Goal: Task Accomplishment & Management: Manage account settings

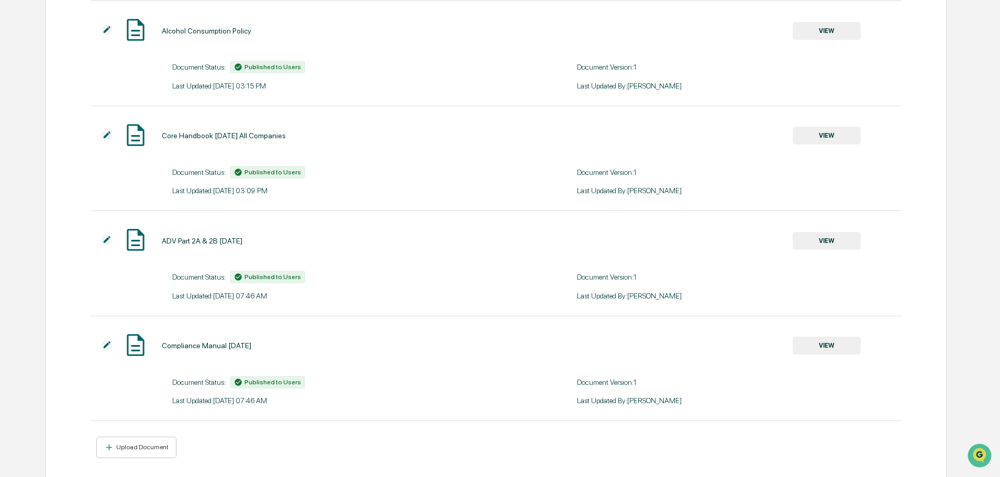
scroll to position [243, 0]
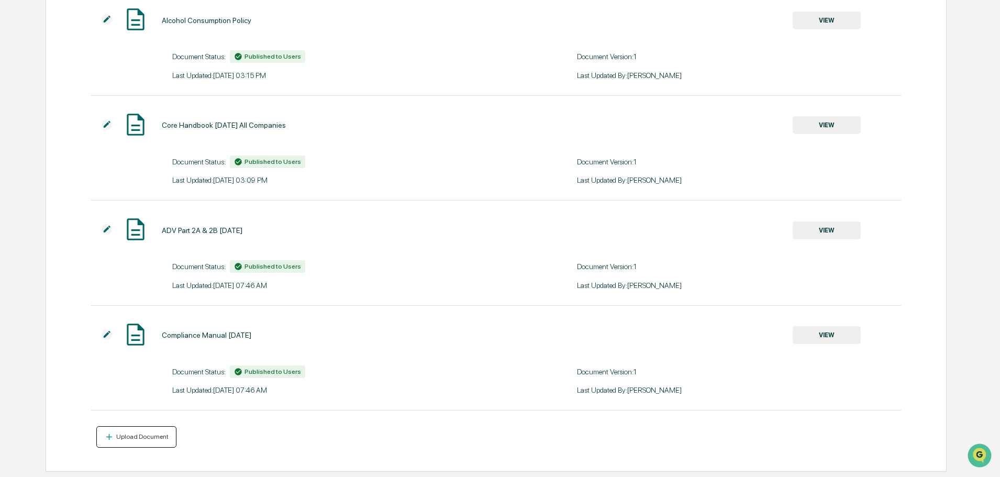
click at [147, 438] on div "Upload Document" at bounding box center [141, 436] width 54 height 7
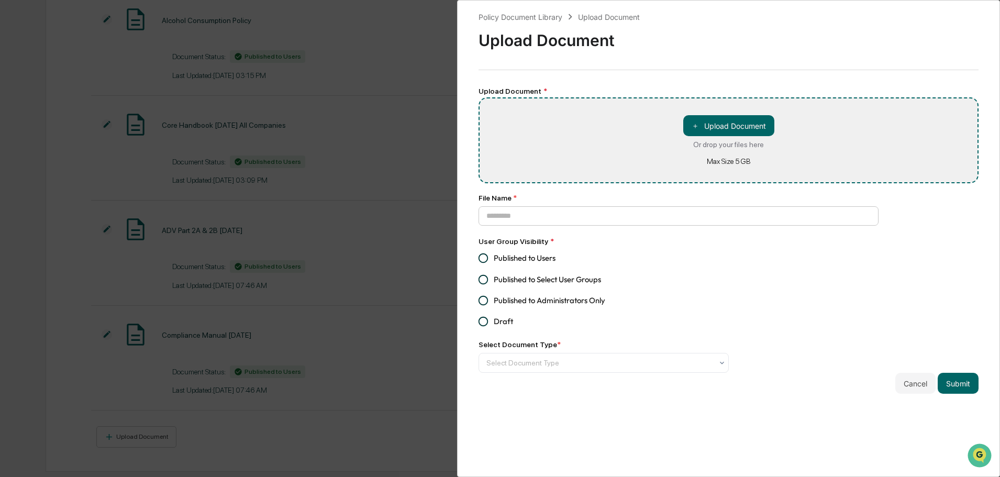
type input "**********"
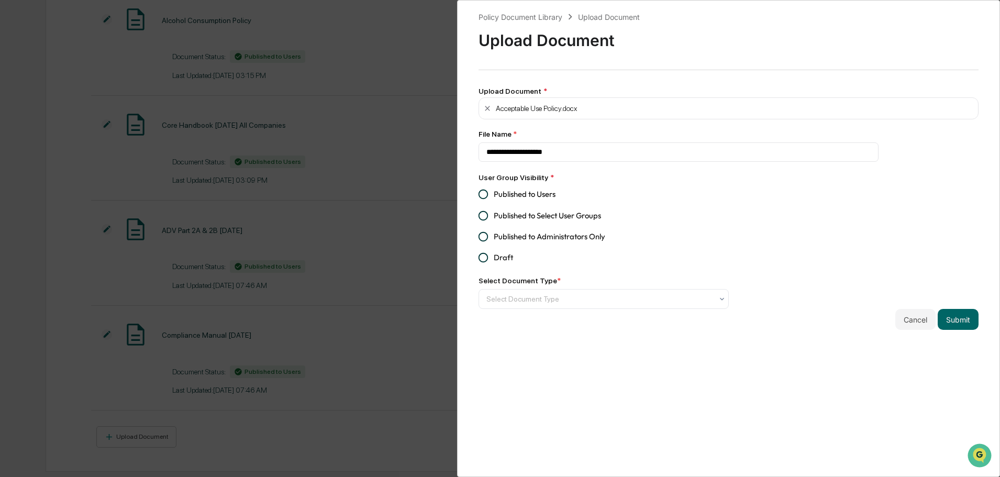
click at [525, 193] on span "Published to Users" at bounding box center [525, 194] width 62 height 12
click at [562, 292] on div "Select Document Type" at bounding box center [599, 298] width 237 height 17
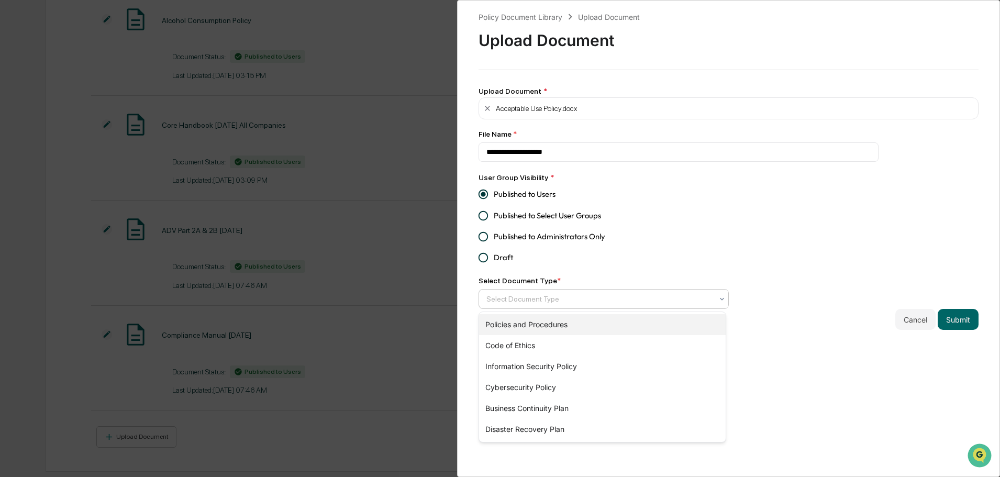
click at [581, 321] on div "Policies and Procedures" at bounding box center [602, 324] width 247 height 21
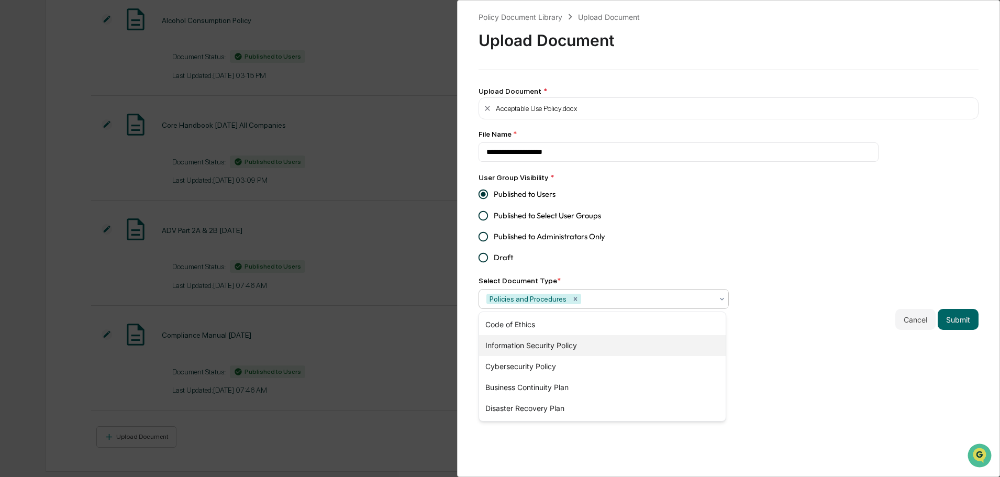
click at [516, 346] on div "Information Security Policy" at bounding box center [602, 345] width 247 height 21
click at [572, 298] on icon "Remove Policies and Procedures" at bounding box center [575, 298] width 7 height 7
click at [843, 365] on div "**********" at bounding box center [728, 238] width 543 height 477
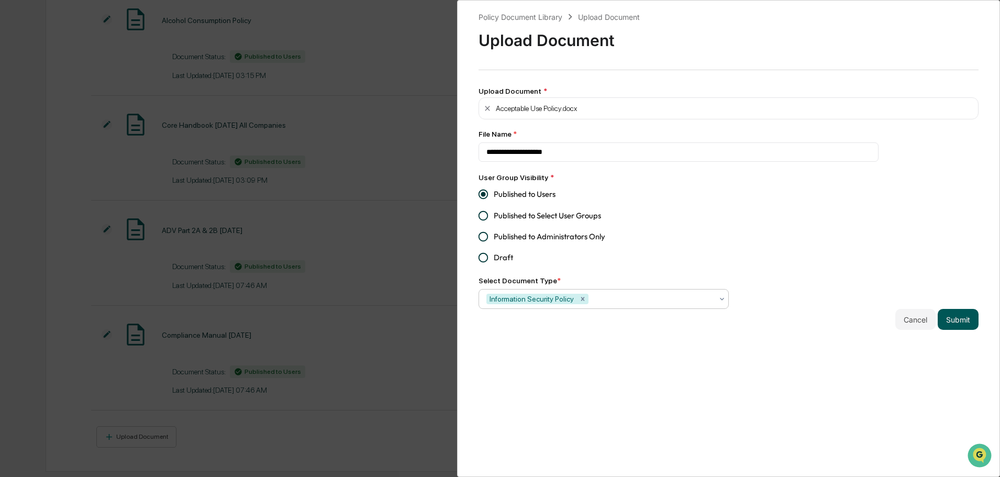
click at [950, 323] on button "Submit" at bounding box center [957, 319] width 41 height 21
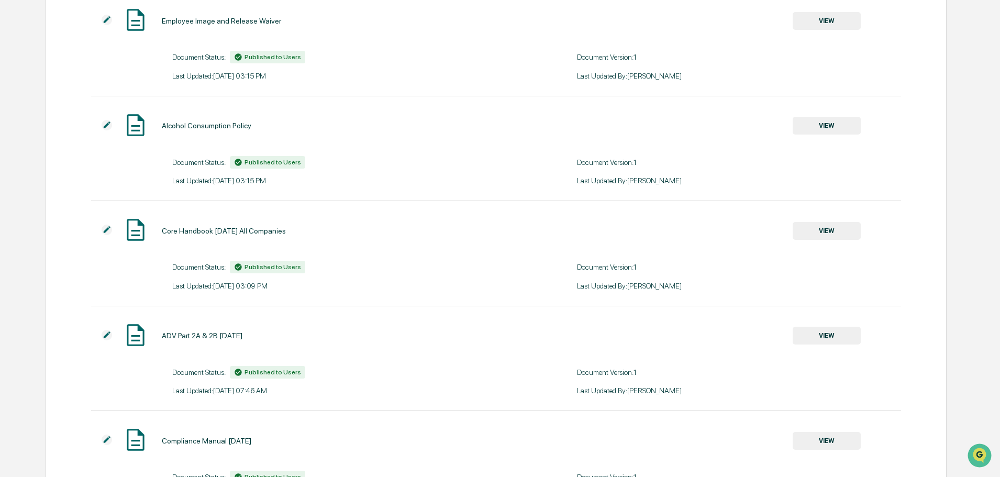
scroll to position [0, 0]
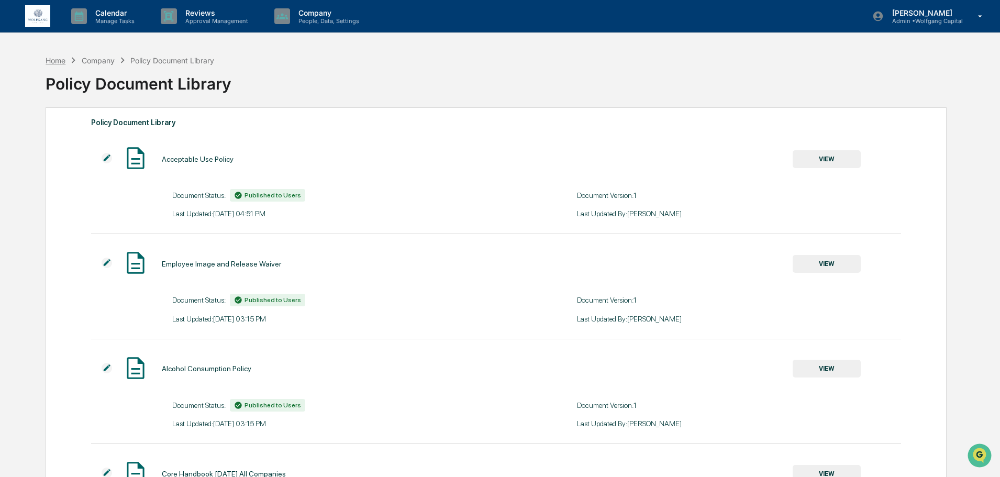
click at [56, 60] on div "Home" at bounding box center [56, 60] width 20 height 9
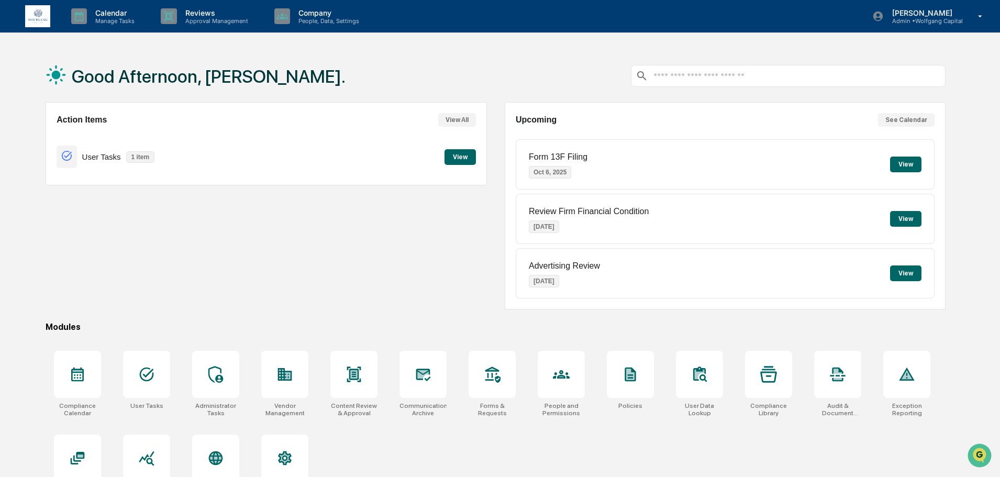
click at [318, 237] on div "Action Items View All User Tasks 1 item View" at bounding box center [266, 205] width 441 height 207
click at [580, 151] on div "Form 13F Filing [DATE]" at bounding box center [558, 164] width 59 height 41
click at [465, 244] on div "Action Items View All User Tasks 1 item View" at bounding box center [266, 205] width 441 height 207
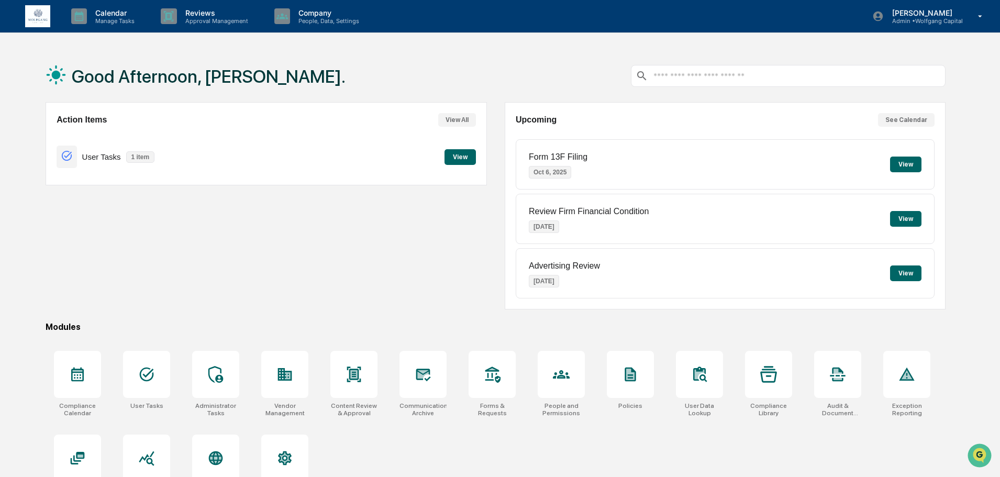
click at [563, 216] on p "Review Firm Financial Condition" at bounding box center [589, 211] width 120 height 9
click at [551, 263] on p "Advertising Review" at bounding box center [564, 265] width 71 height 9
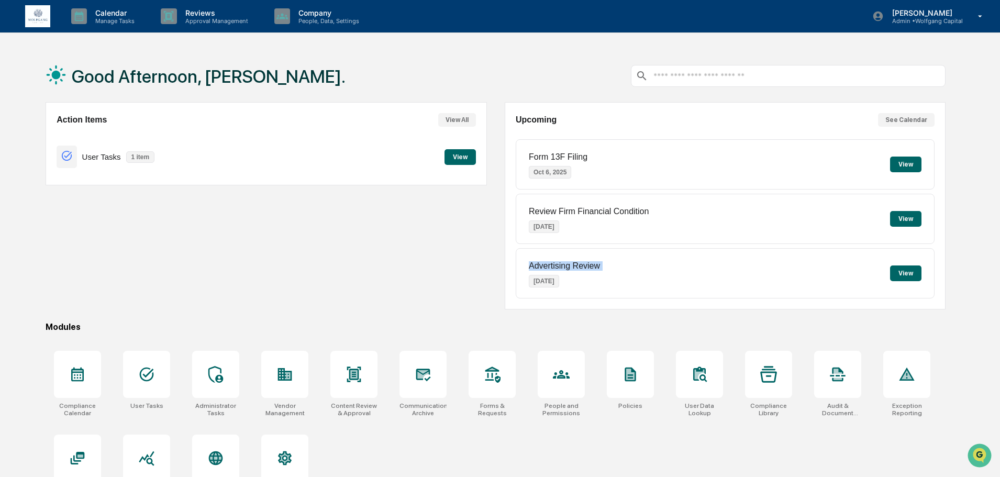
click at [551, 263] on p "Advertising Review" at bounding box center [564, 265] width 71 height 9
click at [446, 274] on div "Action Items View All User Tasks 1 item View" at bounding box center [266, 205] width 441 height 207
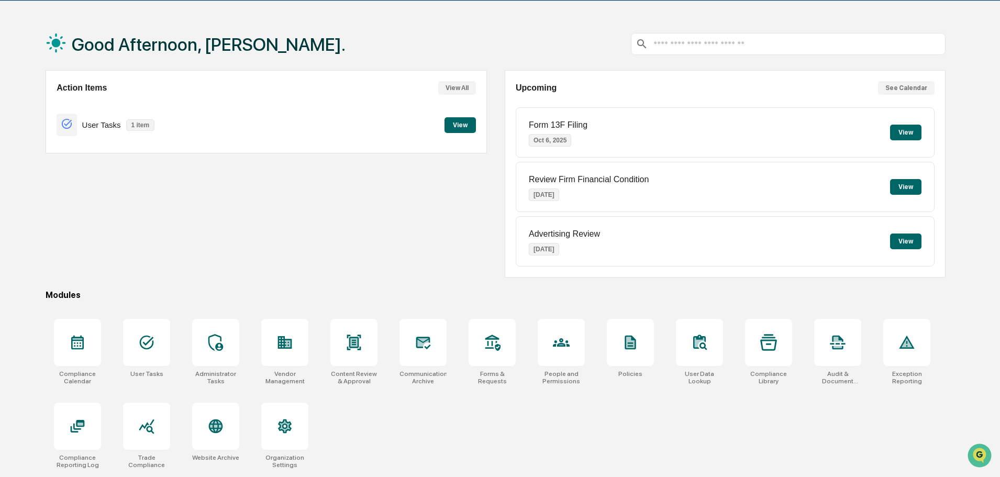
scroll to position [50, 0]
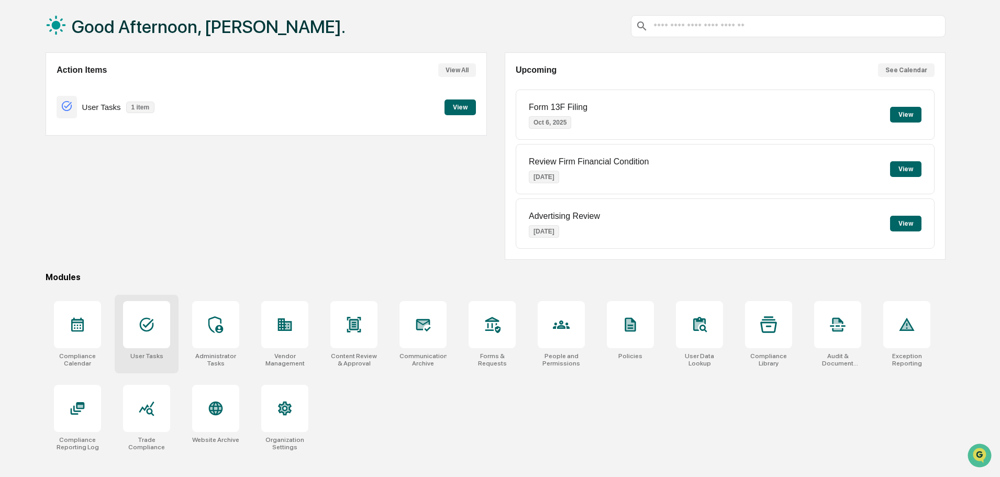
click at [149, 328] on icon at bounding box center [146, 324] width 17 height 17
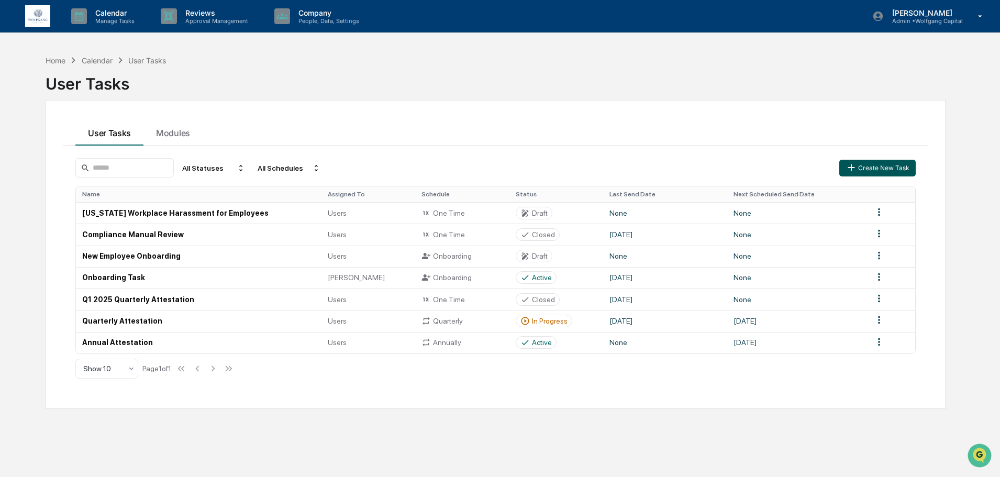
click at [900, 162] on button "Create New Task" at bounding box center [877, 168] width 76 height 17
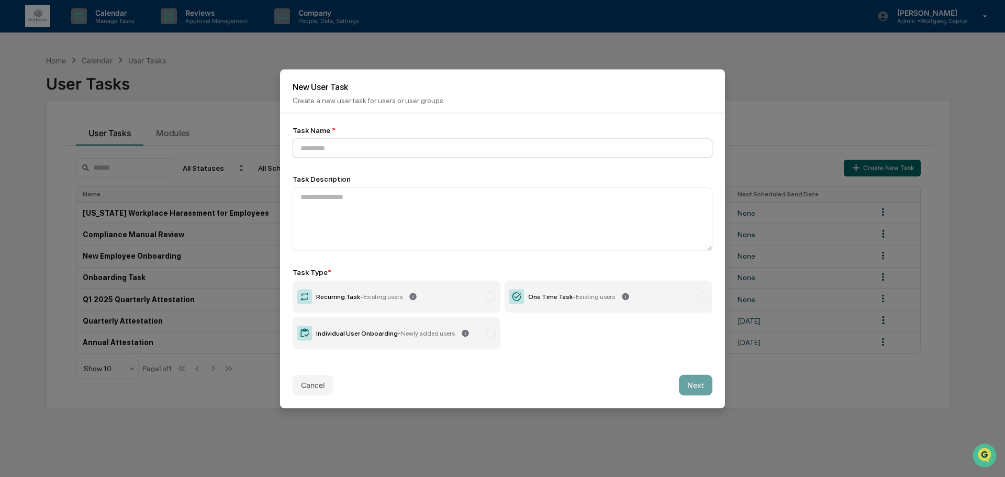
click at [389, 140] on input at bounding box center [503, 147] width 420 height 19
click at [580, 299] on label "One Time Task - Existing users" at bounding box center [609, 296] width 208 height 32
click at [466, 147] on input at bounding box center [503, 147] width 420 height 19
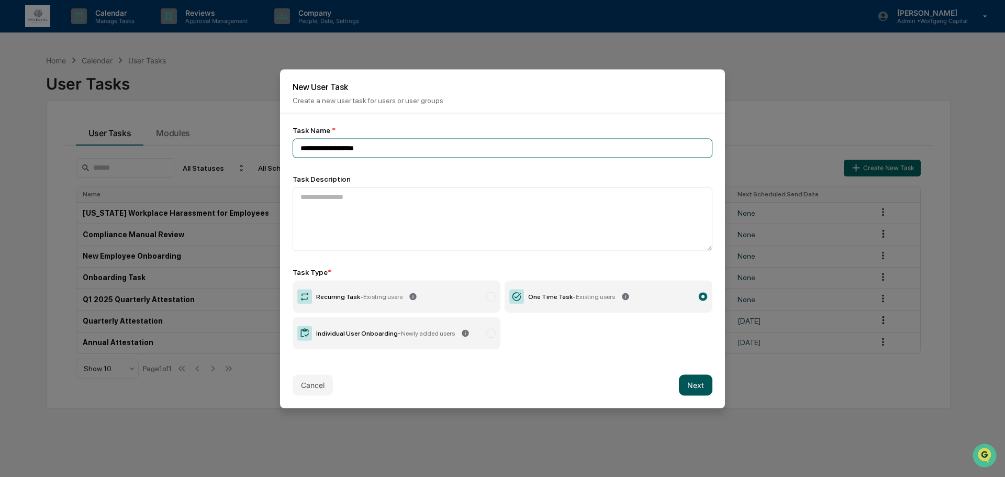
type input "**********"
click at [680, 378] on button "Next" at bounding box center [695, 384] width 33 height 21
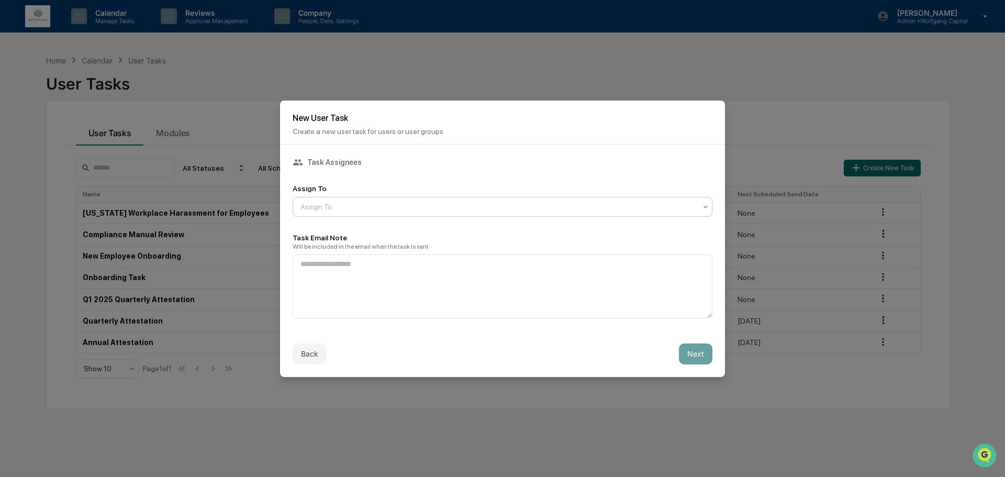
click at [422, 205] on div at bounding box center [498, 207] width 396 height 10
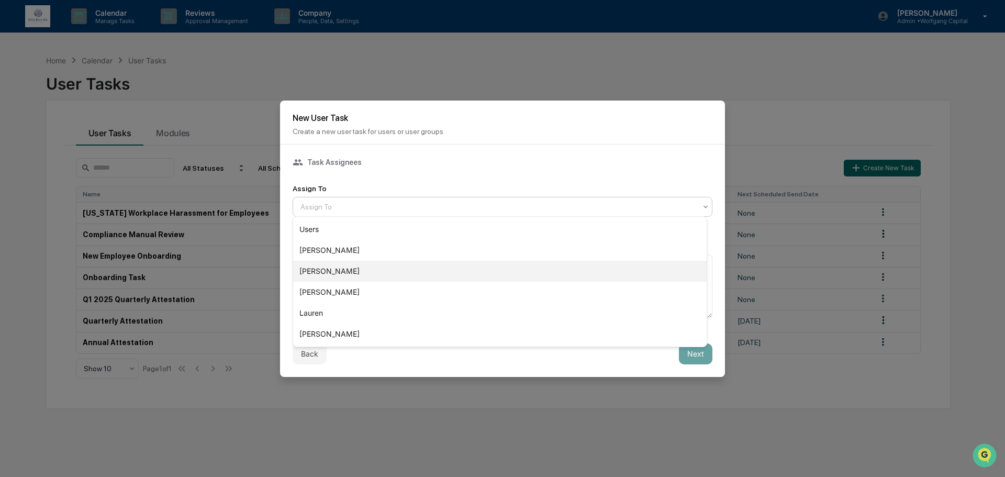
click at [367, 272] on div "[PERSON_NAME]" at bounding box center [499, 271] width 413 height 21
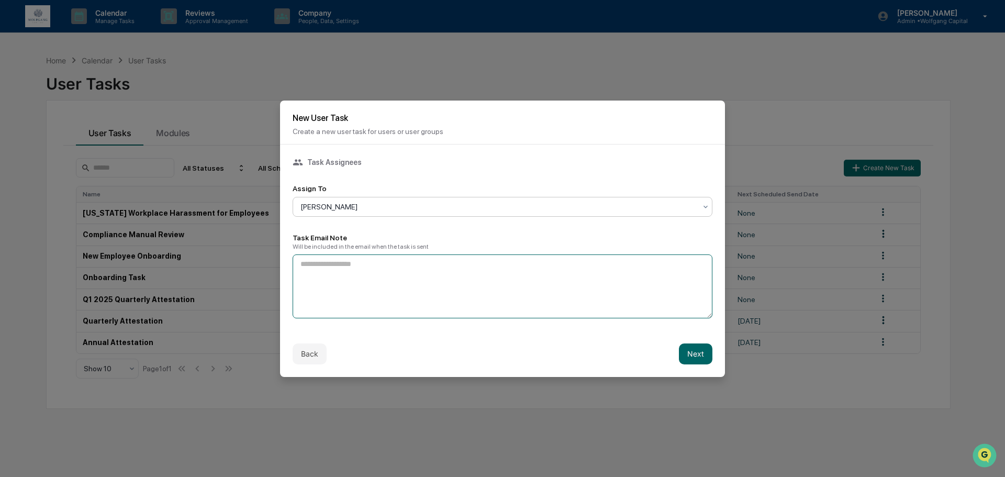
click at [391, 261] on textarea at bounding box center [503, 286] width 420 height 64
drag, startPoint x: 412, startPoint y: 218, endPoint x: 412, endPoint y: 212, distance: 5.8
click at [412, 217] on div "Task Assignees Assign To [PERSON_NAME] Task Email Note Will be included in the …" at bounding box center [503, 237] width 420 height 161
click at [412, 204] on div at bounding box center [498, 207] width 396 height 10
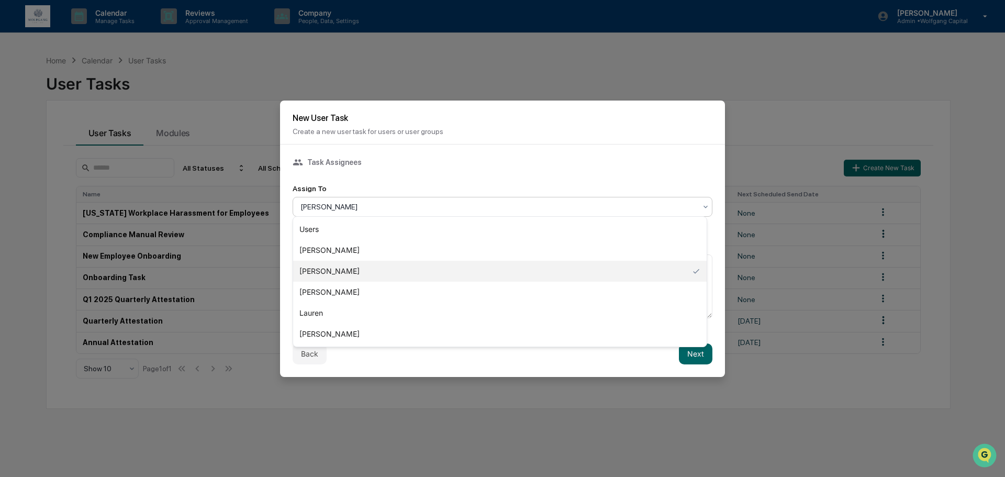
click at [402, 164] on div "Task Assignees" at bounding box center [503, 162] width 420 height 10
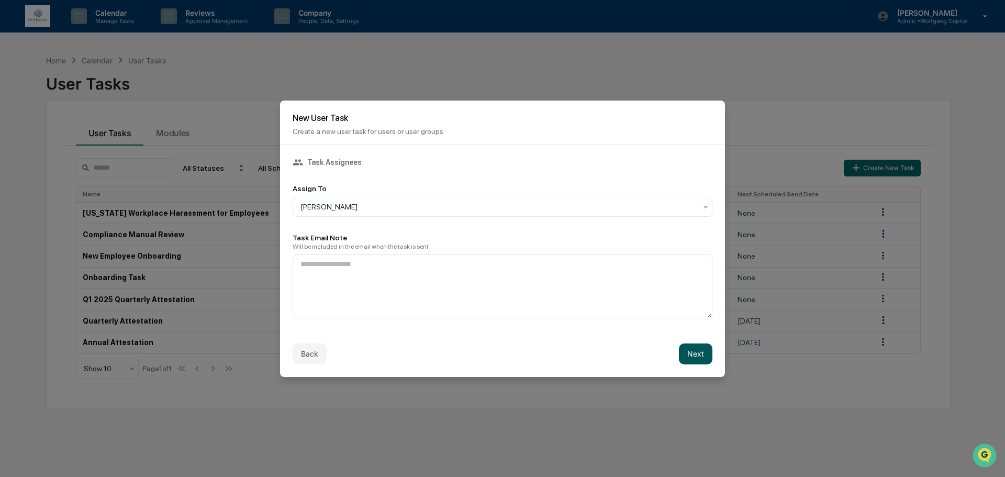
click at [696, 353] on button "Next" at bounding box center [695, 353] width 33 height 21
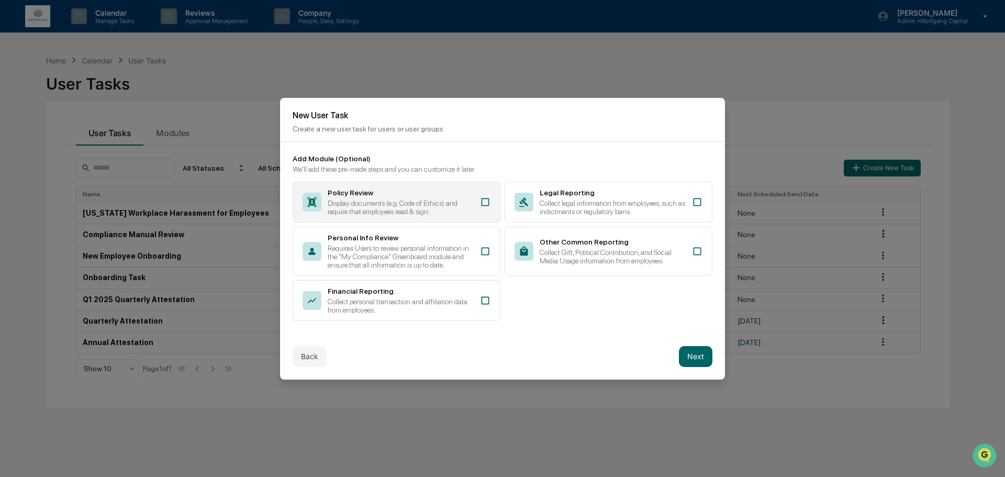
click at [475, 197] on div "Policy Review Display documents (e.g. Code of Ethics) and require that employee…" at bounding box center [397, 202] width 208 height 41
click at [685, 350] on button "Next" at bounding box center [695, 356] width 33 height 21
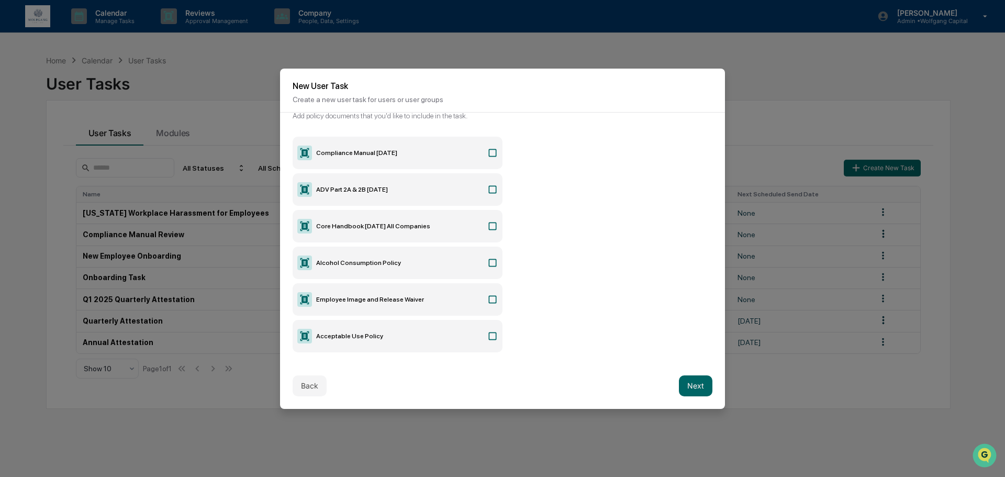
scroll to position [52, 0]
click at [488, 222] on icon at bounding box center [492, 225] width 10 height 10
click at [487, 259] on icon at bounding box center [492, 262] width 10 height 10
click at [488, 295] on icon at bounding box center [492, 299] width 10 height 10
click at [487, 333] on icon at bounding box center [492, 335] width 10 height 10
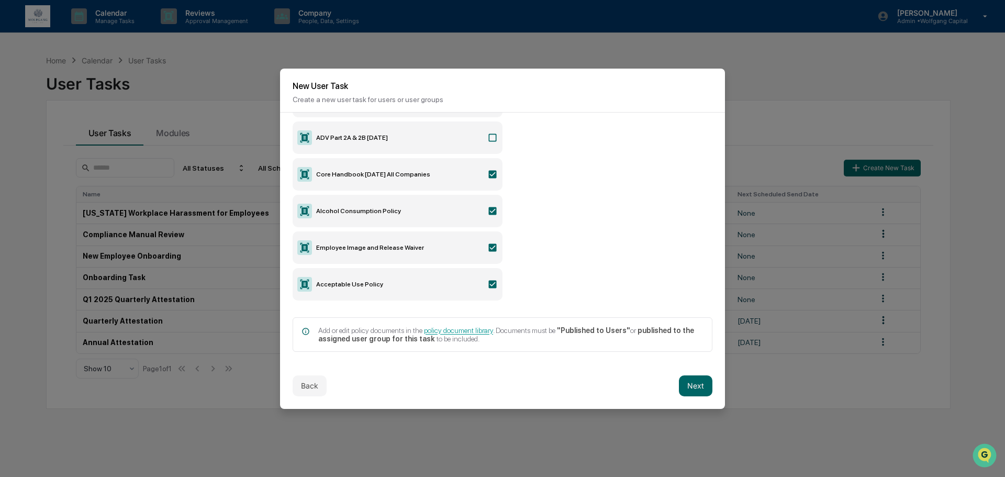
scroll to position [105, 0]
click at [690, 381] on button "Next" at bounding box center [695, 385] width 33 height 21
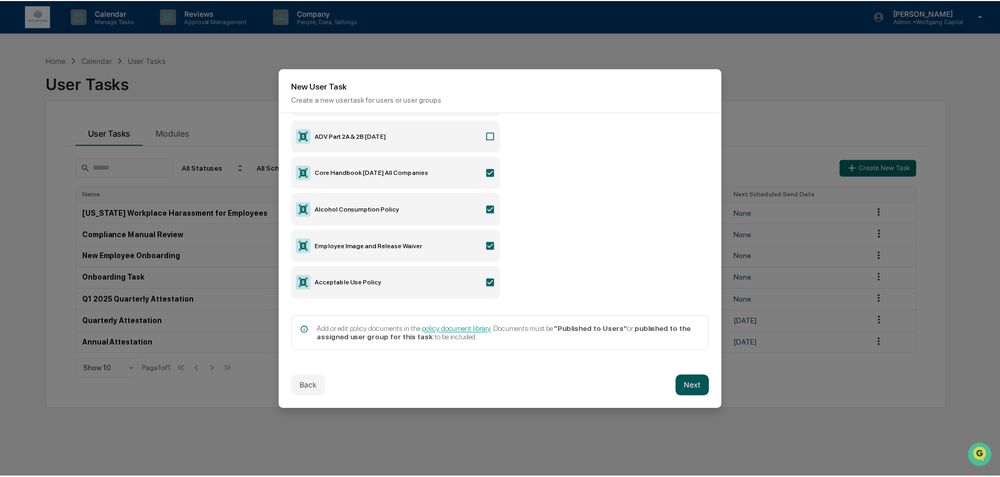
scroll to position [0, 0]
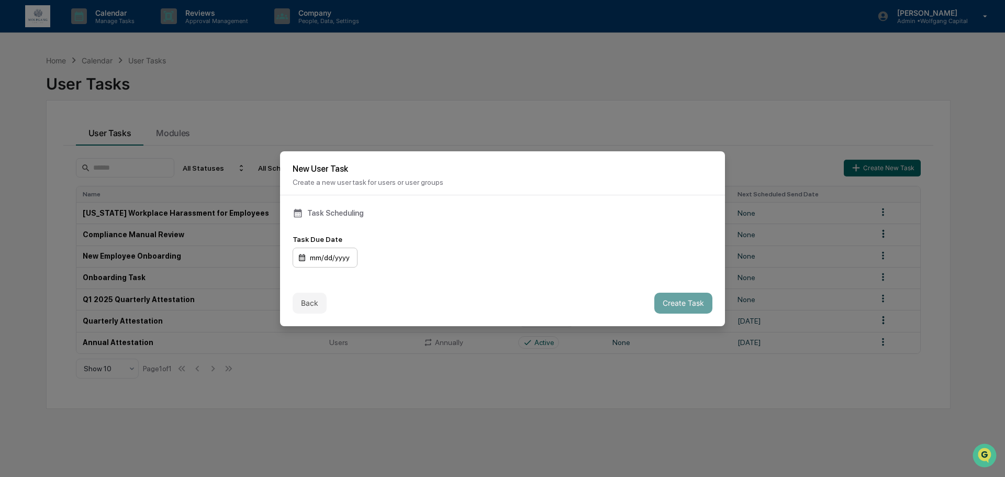
click at [329, 259] on div "mm/dd/yyyy" at bounding box center [325, 258] width 65 height 20
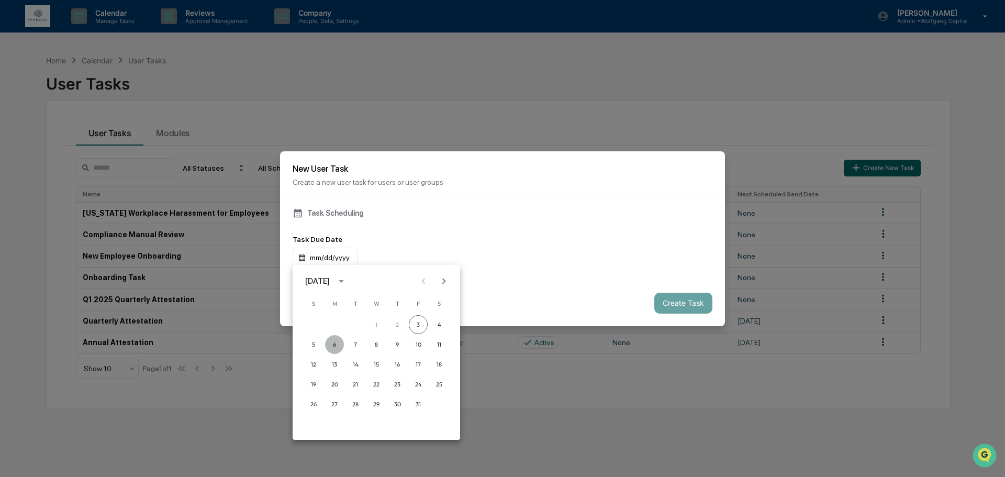
click at [332, 344] on button "6" at bounding box center [334, 344] width 19 height 19
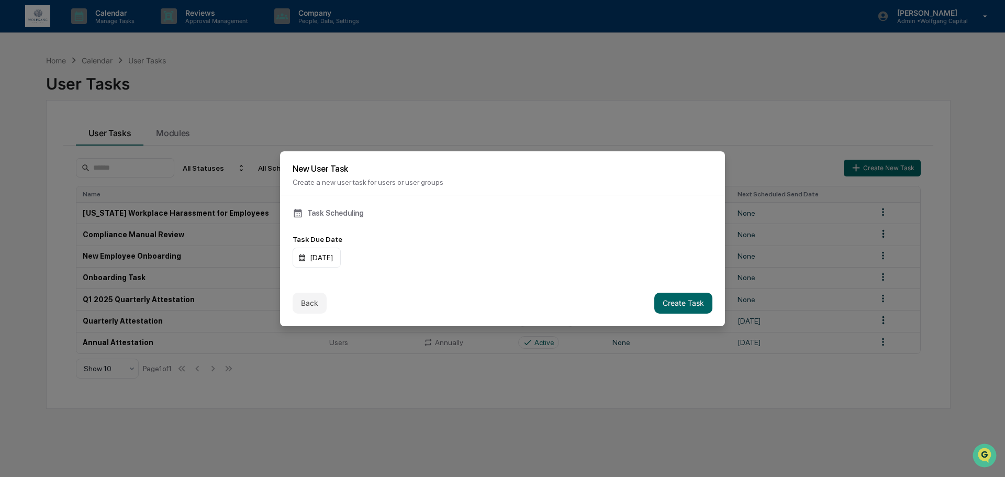
click at [559, 266] on div "Task Scheduling Task Due Date 10/06/2025" at bounding box center [502, 237] width 445 height 85
click at [661, 298] on button "Create Task" at bounding box center [683, 303] width 58 height 21
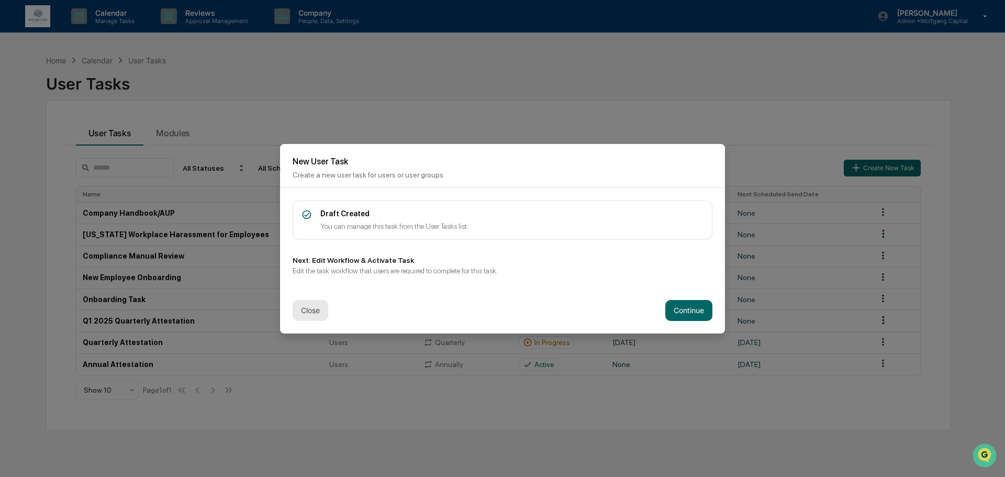
click at [307, 308] on button "Close" at bounding box center [311, 310] width 36 height 21
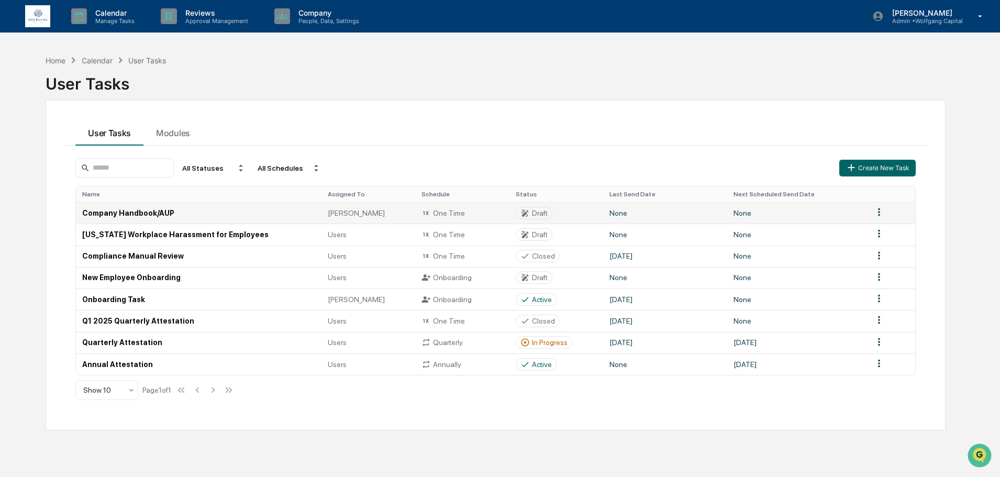
click at [877, 212] on html "Calendar Manage Tasks Reviews Approval Management Company People, Data, Setting…" at bounding box center [500, 238] width 1000 height 477
click at [877, 212] on html "Calendar Manage Tasks Reviews Approval Management Company People, Data, Setting…" at bounding box center [502, 238] width 1005 height 477
click at [212, 212] on td "Company Handbook/AUP" at bounding box center [198, 212] width 245 height 21
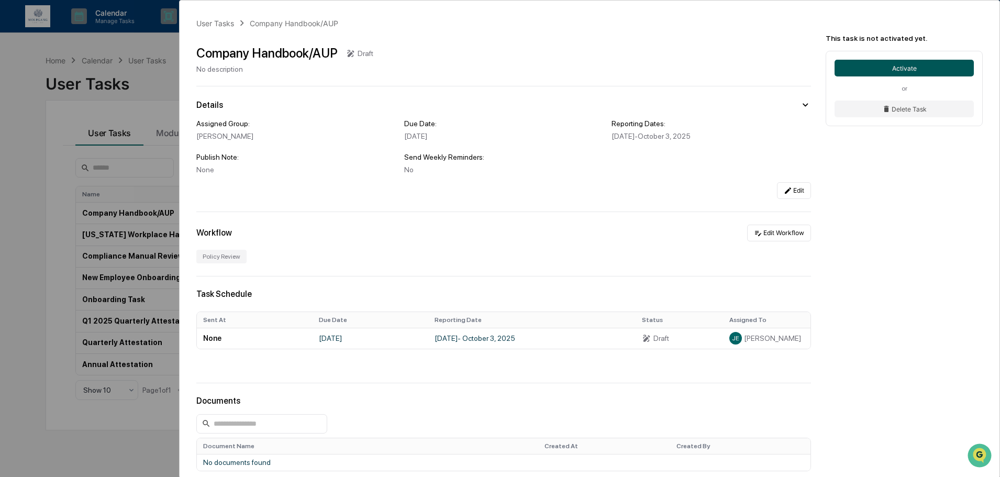
click at [854, 74] on button "Activate" at bounding box center [903, 68] width 139 height 17
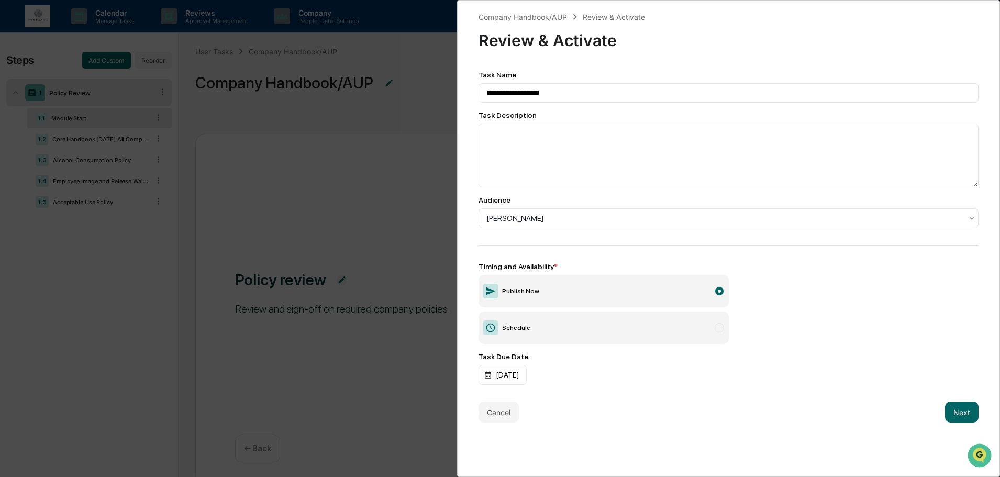
click at [689, 230] on div "**********" at bounding box center [728, 228] width 500 height 314
click at [693, 217] on div at bounding box center [724, 218] width 476 height 10
click at [806, 273] on div "Timing and Availability * Publish Now Schedule" at bounding box center [728, 303] width 500 height 82
click at [655, 291] on label "Publish Now" at bounding box center [603, 291] width 250 height 32
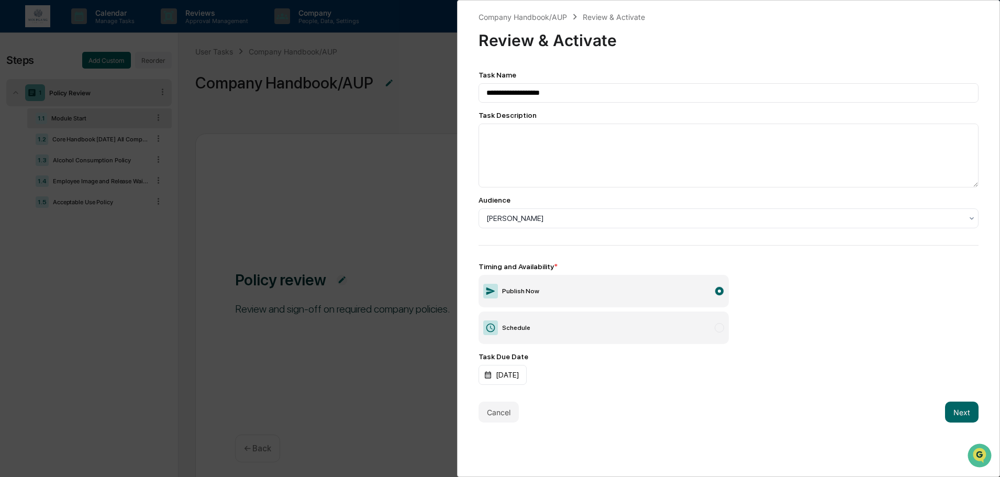
click at [884, 327] on div "Timing and Availability * Publish Now Schedule" at bounding box center [728, 303] width 500 height 82
click at [946, 411] on button "Next" at bounding box center [961, 411] width 33 height 21
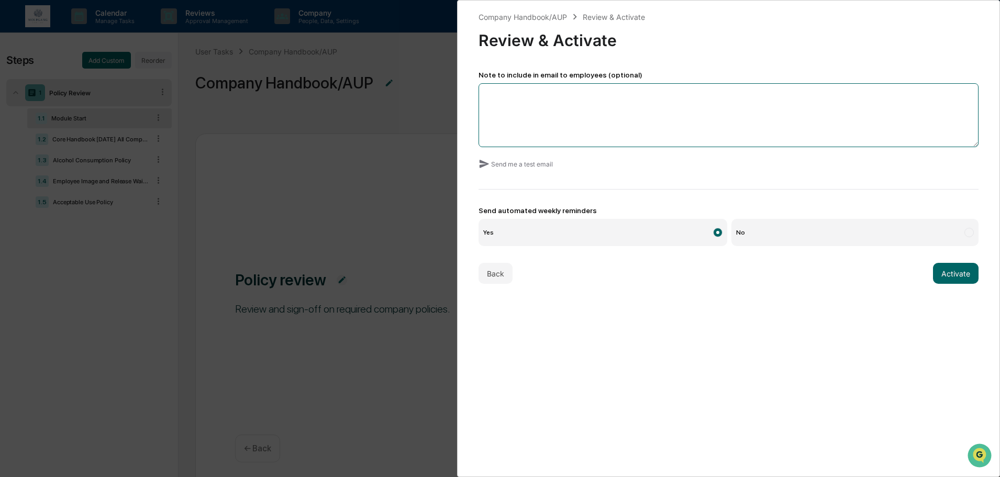
click at [510, 117] on textarea at bounding box center [728, 115] width 500 height 64
click at [661, 352] on div "Company Handbook/AUP Review & Activate Review & Activate Note to include in ema…" at bounding box center [728, 238] width 543 height 477
click at [869, 220] on label "No" at bounding box center [854, 232] width 247 height 27
click at [938, 268] on button "Activate" at bounding box center [956, 273] width 46 height 21
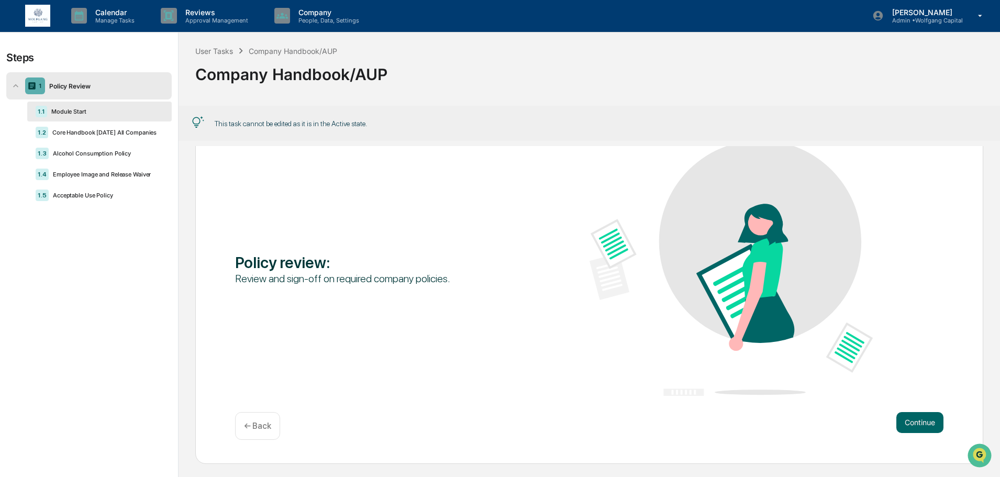
scroll to position [53, 0]
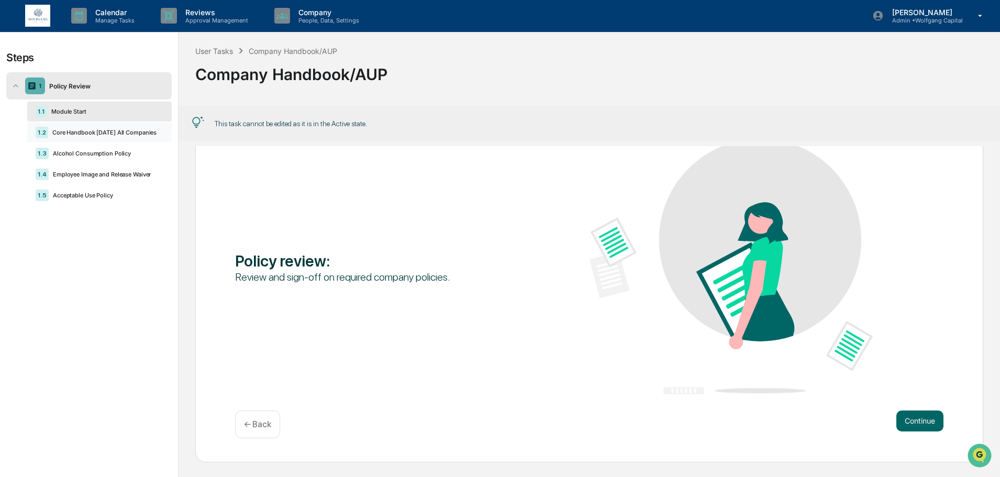
click at [83, 136] on div "Core Handbook [DATE] All Companies" at bounding box center [105, 132] width 115 height 7
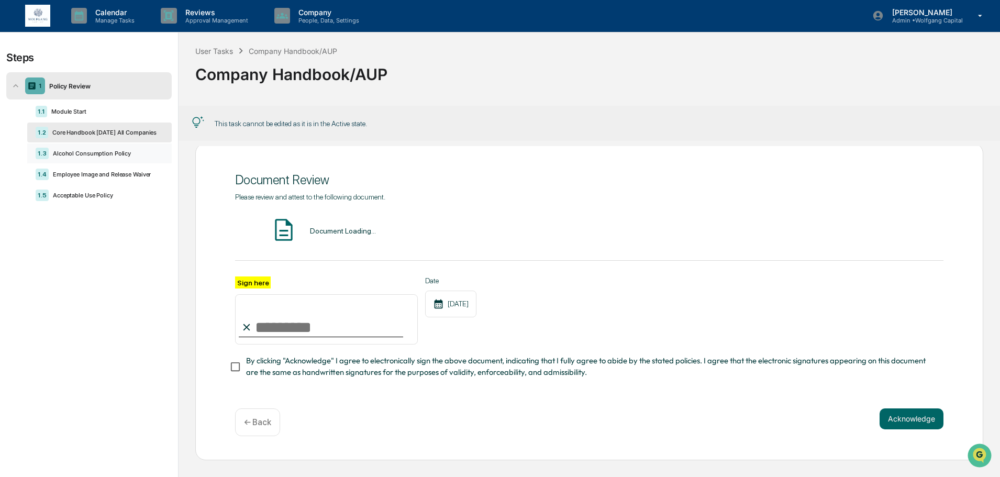
scroll to position [23, 0]
click at [85, 158] on div "1.3 Alcohol Consumption Policy" at bounding box center [99, 153] width 144 height 20
click at [91, 177] on div "Employee Image and Release Waiver" at bounding box center [106, 174] width 115 height 7
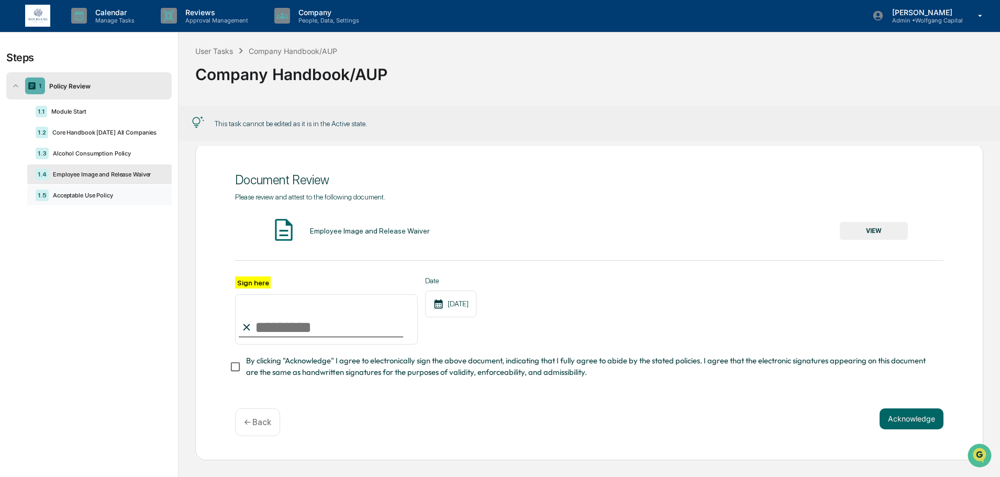
click at [87, 195] on div "Acceptable Use Policy" at bounding box center [106, 195] width 115 height 7
click at [93, 244] on div "Steps 1 Policy Review 1.1 Module Start 1.2 Core Handbook July 2025 All Companie…" at bounding box center [89, 254] width 178 height 444
click at [69, 113] on div "Module Start" at bounding box center [105, 111] width 116 height 7
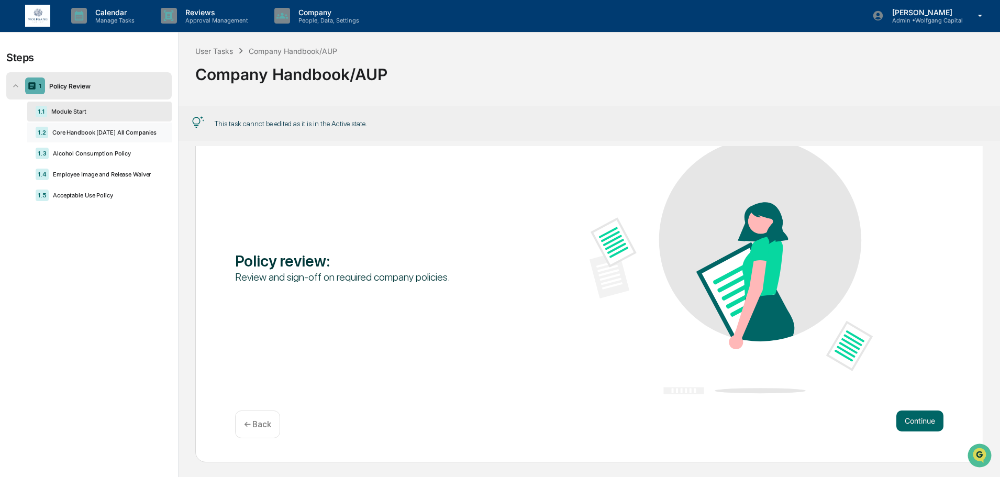
click at [73, 128] on div "1.2 Core Handbook July 2025 All Companies" at bounding box center [99, 132] width 144 height 20
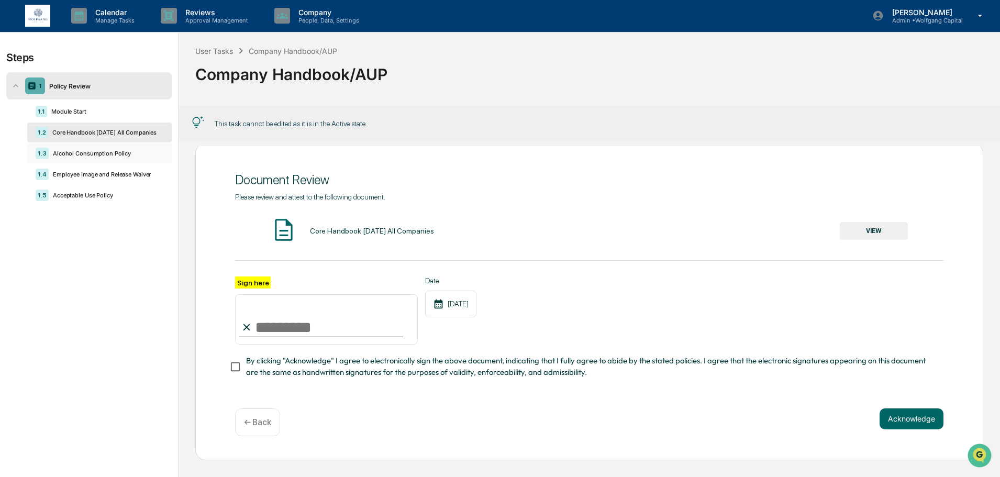
click at [79, 145] on div "1.3 Alcohol Consumption Policy" at bounding box center [99, 153] width 144 height 20
click at [79, 167] on div "1.4 Employee Image and Release Waiver" at bounding box center [99, 174] width 144 height 20
click at [84, 194] on div "Acceptable Use Policy" at bounding box center [106, 195] width 115 height 7
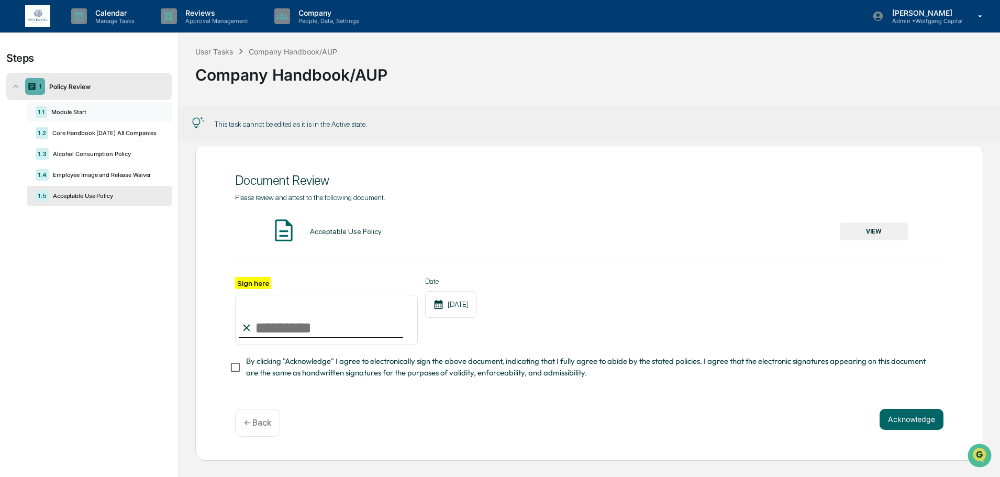
click at [71, 114] on div "Module Start" at bounding box center [105, 111] width 116 height 7
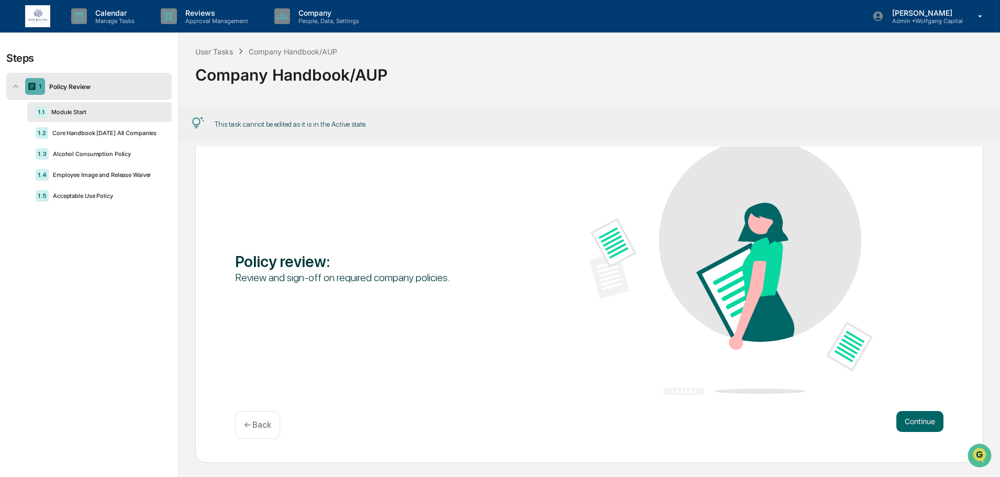
click at [446, 82] on div "Company Handbook/AUP" at bounding box center [589, 70] width 788 height 27
click at [225, 48] on div "User Tasks" at bounding box center [214, 51] width 38 height 9
